Goal: Find specific page/section: Find specific page/section

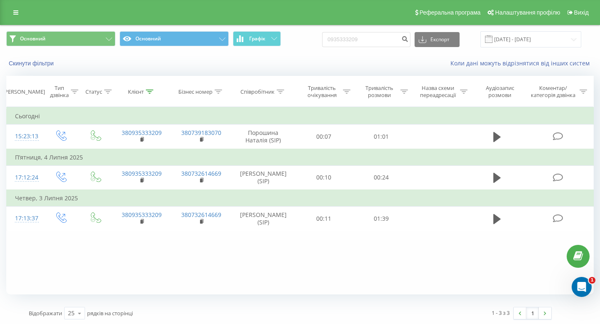
click at [12, 19] on div "Реферальна програма Налаштування профілю Вихід" at bounding box center [300, 12] width 600 height 25
click at [12, 15] on link at bounding box center [15, 13] width 15 height 12
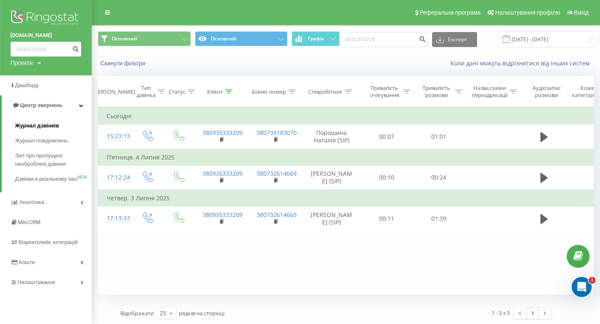
click at [32, 127] on span "Журнал дзвінків" at bounding box center [37, 126] width 44 height 8
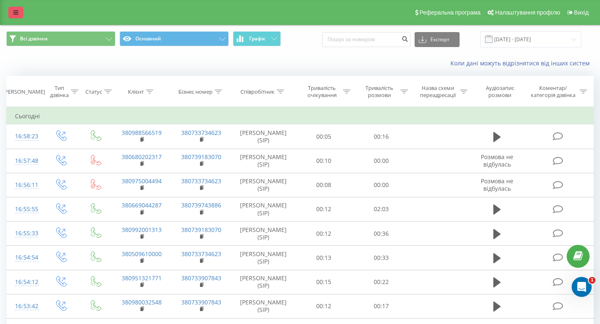
click at [17, 15] on icon at bounding box center [15, 13] width 5 height 6
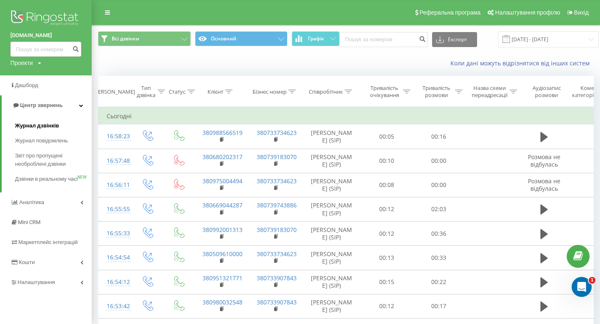
click at [44, 131] on link "Журнал дзвінків" at bounding box center [53, 125] width 77 height 15
click at [42, 125] on span "Журнал дзвінків" at bounding box center [37, 126] width 44 height 8
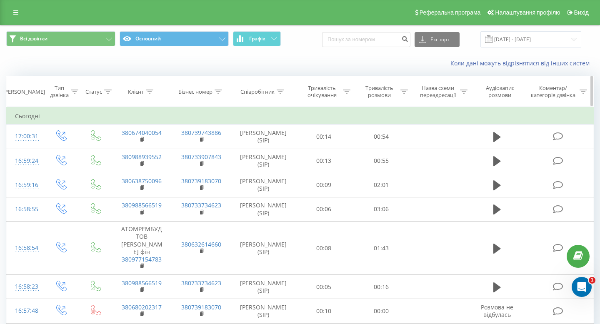
click at [287, 88] on th "Співробітник" at bounding box center [263, 91] width 64 height 31
click at [284, 87] on th "Співробітник" at bounding box center [263, 91] width 64 height 31
click at [282, 91] on icon at bounding box center [280, 92] width 7 height 4
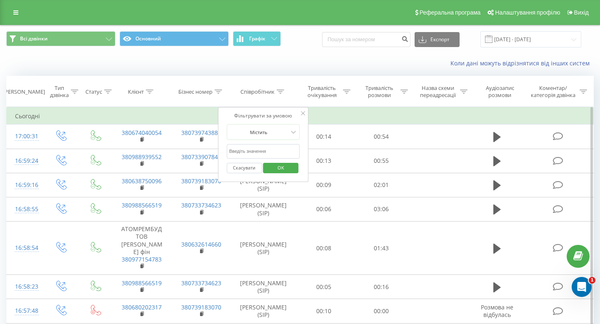
click at [253, 155] on input "text" at bounding box center [263, 151] width 73 height 15
type input "шилко"
click at [278, 172] on span "OK" at bounding box center [280, 167] width 23 height 13
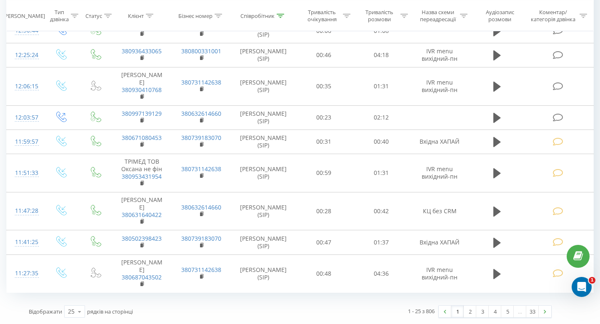
scroll to position [632, 0]
click at [77, 315] on icon at bounding box center [79, 312] width 12 height 16
click at [82, 292] on div "50" at bounding box center [75, 288] width 20 height 12
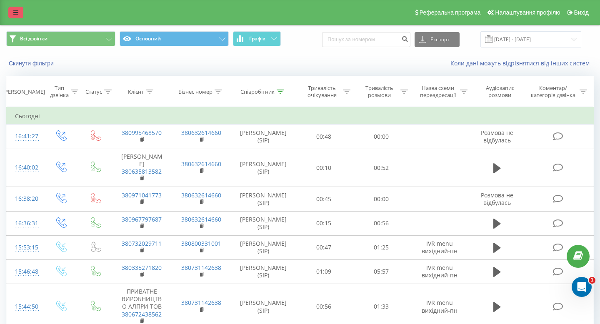
click at [16, 11] on icon at bounding box center [15, 13] width 5 height 6
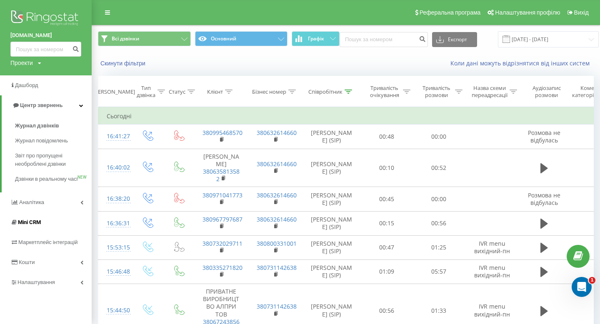
scroll to position [43, 0]
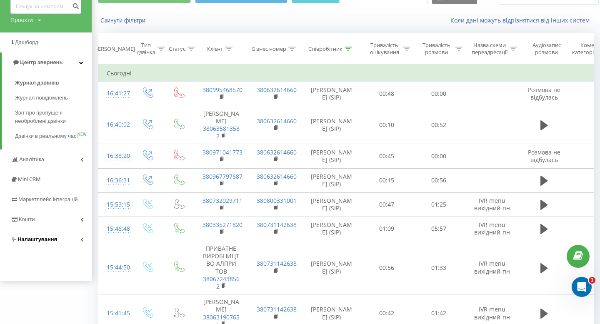
click at [35, 242] on span "Налаштування" at bounding box center [37, 239] width 40 height 6
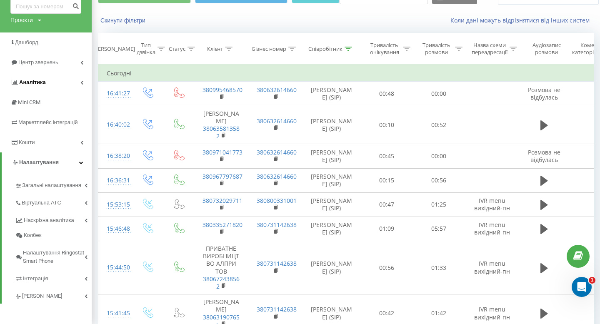
click at [42, 85] on span "Аналiтика" at bounding box center [32, 82] width 27 height 6
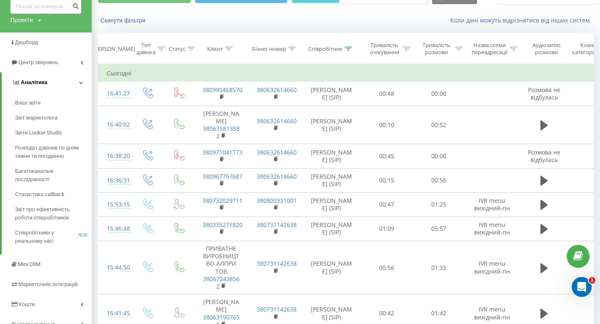
click at [59, 78] on link "Аналiтика" at bounding box center [47, 82] width 90 height 20
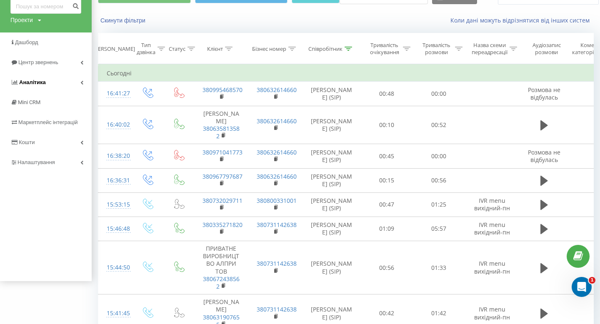
click at [46, 82] on link "Аналiтика" at bounding box center [46, 82] width 92 height 20
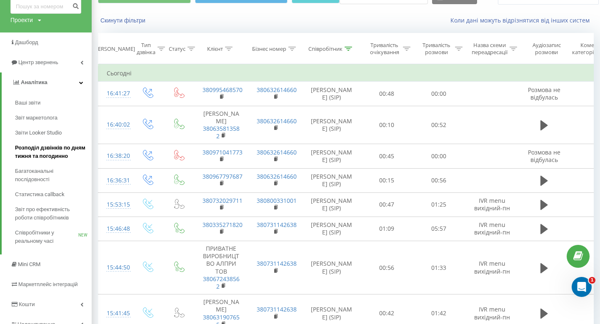
click at [41, 147] on span "Розподіл дзвінків по дням тижня та погодинно" at bounding box center [51, 152] width 72 height 17
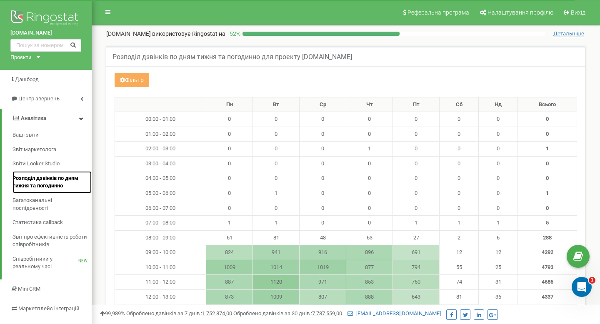
click at [43, 179] on span "Розподіл дзвінків по дням тижня та погодинно" at bounding box center [49, 182] width 75 height 15
click at [41, 165] on span "Звіти Looker Studio" at bounding box center [35, 164] width 47 height 8
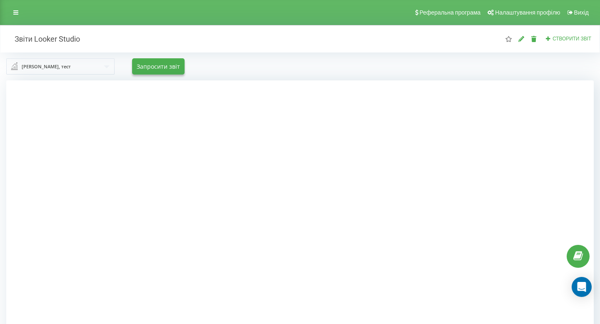
click at [105, 66] on input "text" at bounding box center [60, 66] width 107 height 15
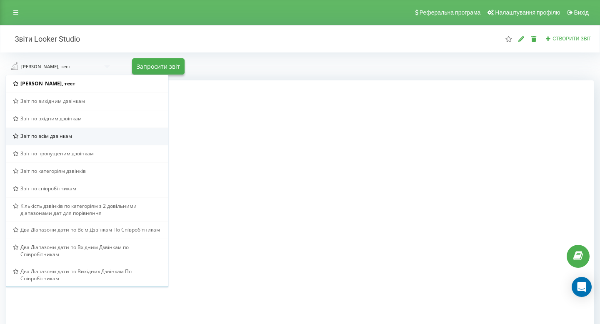
click at [137, 129] on div "Звіт по всім дзвінкам" at bounding box center [87, 135] width 162 height 17
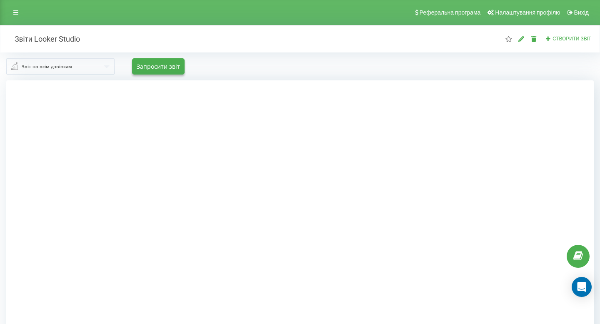
click at [34, 235] on div at bounding box center [299, 242] width 587 height 324
click at [20, 12] on link at bounding box center [15, 13] width 15 height 12
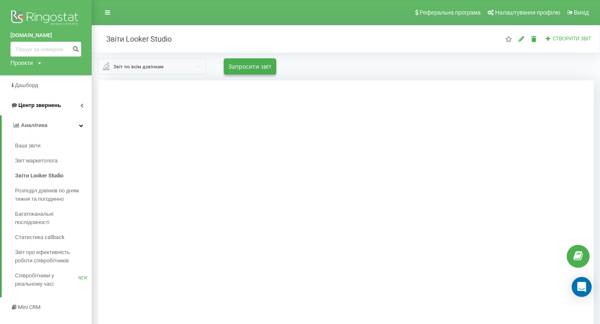
click at [27, 107] on span "Центр звернень" at bounding box center [39, 105] width 42 height 6
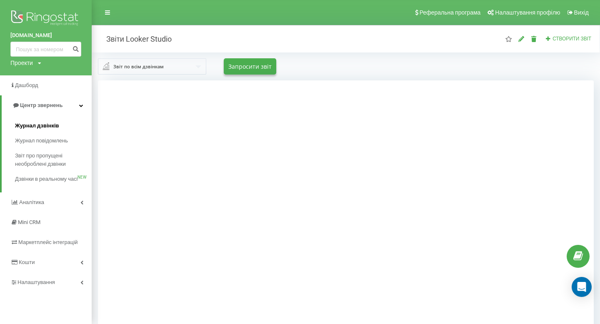
click at [35, 122] on span "Журнал дзвінків" at bounding box center [37, 126] width 44 height 8
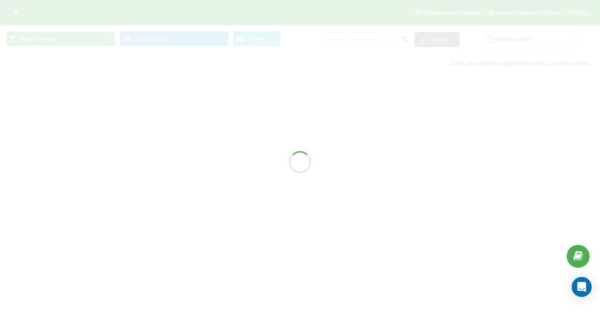
click at [370, 40] on div at bounding box center [300, 162] width 600 height 324
click at [357, 40] on div at bounding box center [300, 162] width 600 height 324
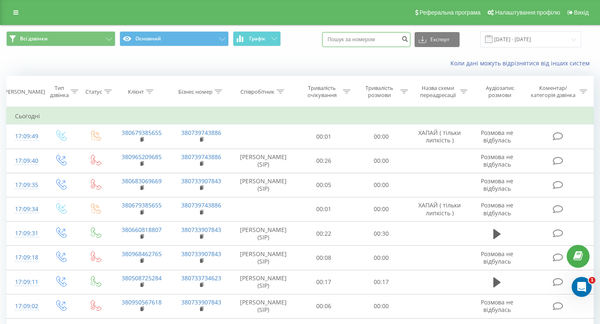
click at [368, 39] on input at bounding box center [366, 39] width 88 height 15
paste input "0934491086"
type input "0934491086"
click at [385, 57] on div "Коли дані можуть відрізнятися вiд інших систем" at bounding box center [299, 63] width 599 height 20
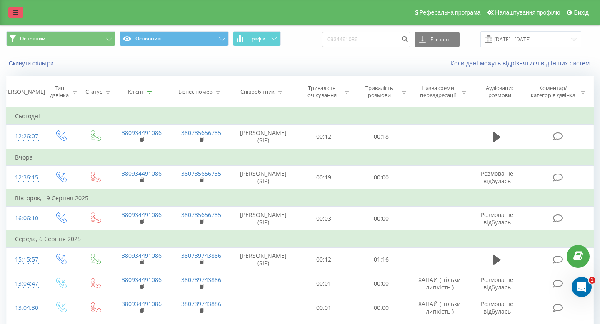
click at [17, 12] on icon at bounding box center [15, 13] width 5 height 6
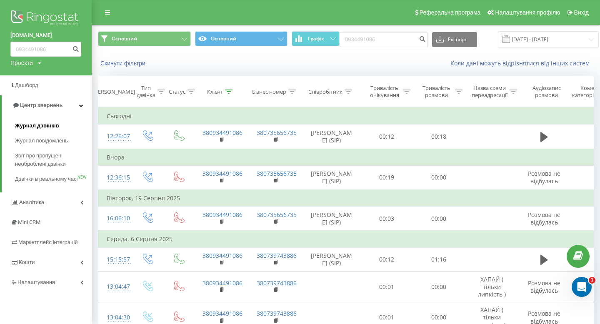
click at [34, 122] on span "Журнал дзвінків" at bounding box center [37, 126] width 44 height 8
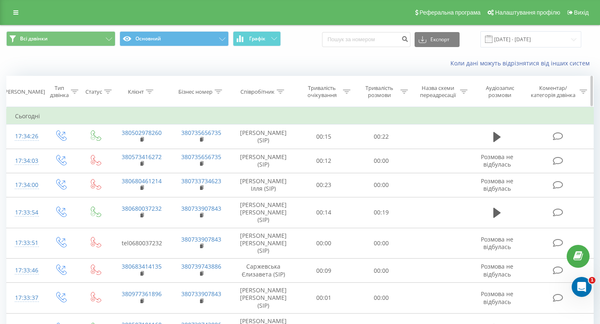
click at [282, 93] on icon at bounding box center [280, 92] width 7 height 4
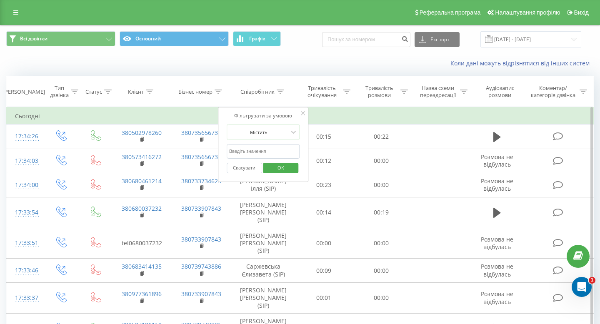
click at [269, 147] on input "text" at bounding box center [263, 151] width 73 height 15
type input "шилко"
click at [288, 166] on span "OK" at bounding box center [280, 167] width 23 height 13
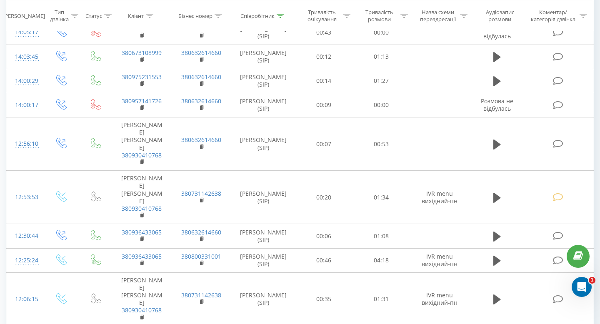
scroll to position [641, 0]
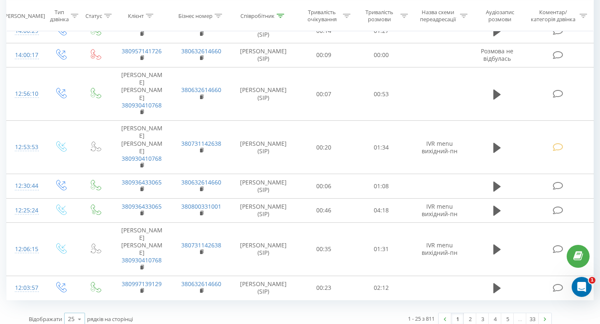
click at [74, 316] on icon at bounding box center [79, 319] width 12 height 16
click at [78, 303] on span "100" at bounding box center [73, 307] width 10 height 8
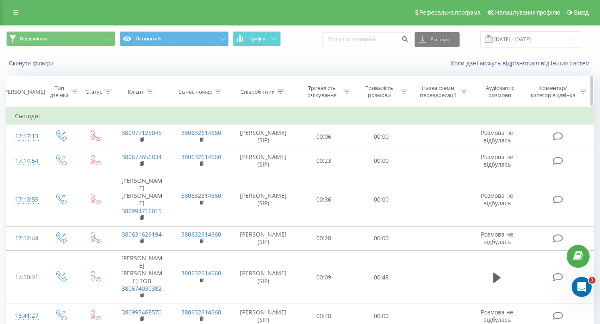
click at [278, 98] on th "Співробітник" at bounding box center [263, 91] width 64 height 31
click at [279, 90] on icon at bounding box center [280, 92] width 7 height 4
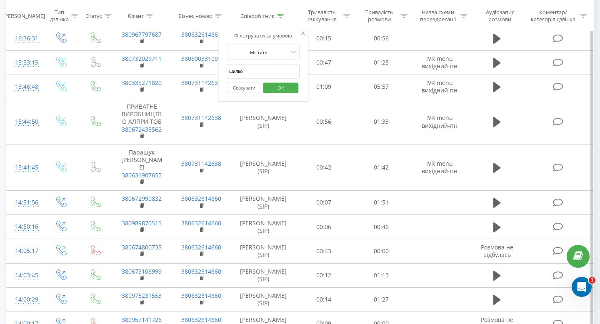
scroll to position [348, 0]
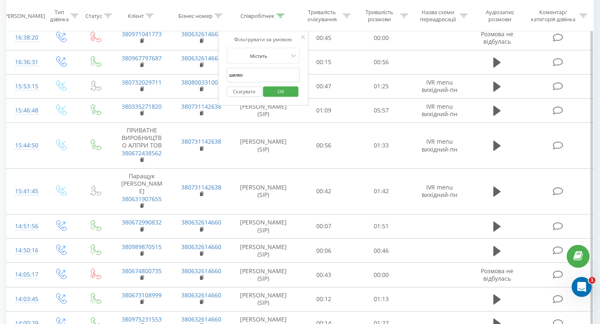
click at [300, 40] on div "Фільтрувати за умовою Містить шилко Скасувати OK" at bounding box center [263, 68] width 91 height 75
click at [302, 32] on div "Фільтрувати за умовою Містить шилко Скасувати OK" at bounding box center [263, 68] width 91 height 75
click at [302, 39] on icon at bounding box center [303, 37] width 4 height 4
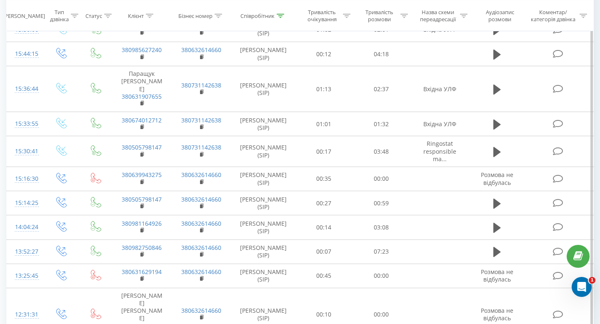
scroll to position [2811, 0]
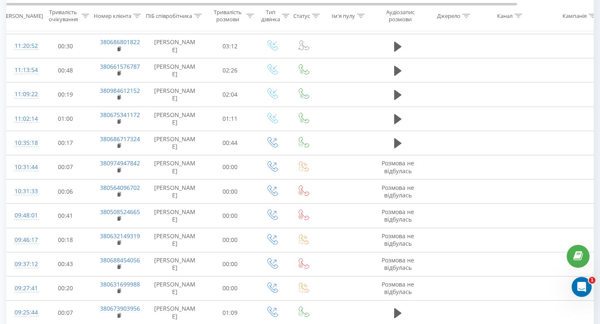
scroll to position [1212, 0]
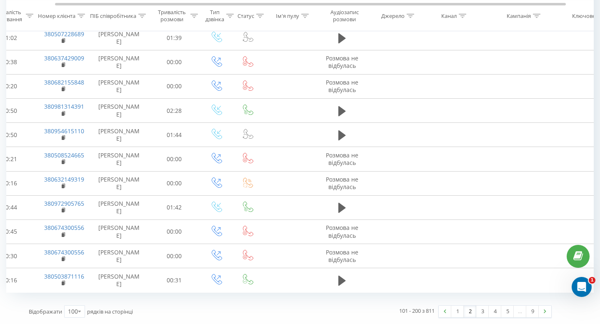
click at [473, 314] on link "2" at bounding box center [470, 312] width 12 height 12
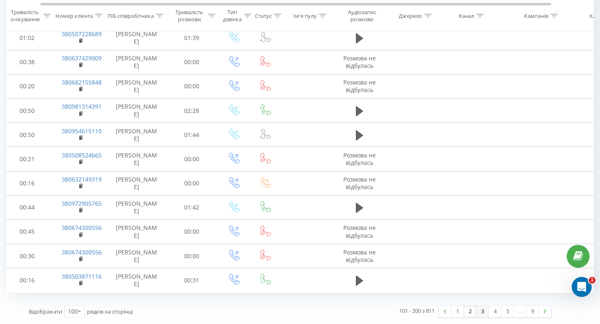
click at [481, 312] on link "3" at bounding box center [482, 312] width 12 height 12
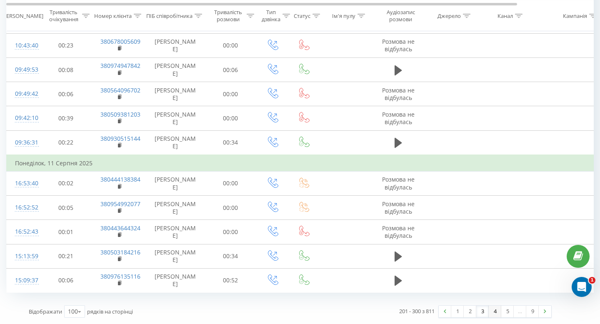
click at [496, 313] on link "4" at bounding box center [495, 312] width 12 height 12
